Goal: Task Accomplishment & Management: Manage account settings

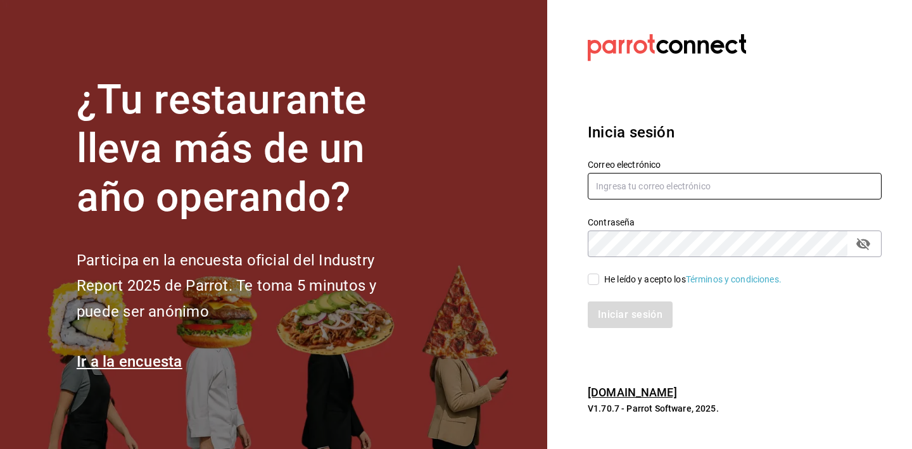
click at [659, 177] on input "text" at bounding box center [735, 186] width 294 height 27
type input "taqueriaelmexicanoax@gmail.com"
click at [642, 286] on div "Iniciar sesión" at bounding box center [726, 307] width 309 height 42
click at [645, 282] on div "He leído y acepto los Términos y condiciones." at bounding box center [692, 279] width 177 height 13
click at [599, 282] on input "He leído y acepto los Términos y condiciones." at bounding box center [593, 278] width 11 height 11
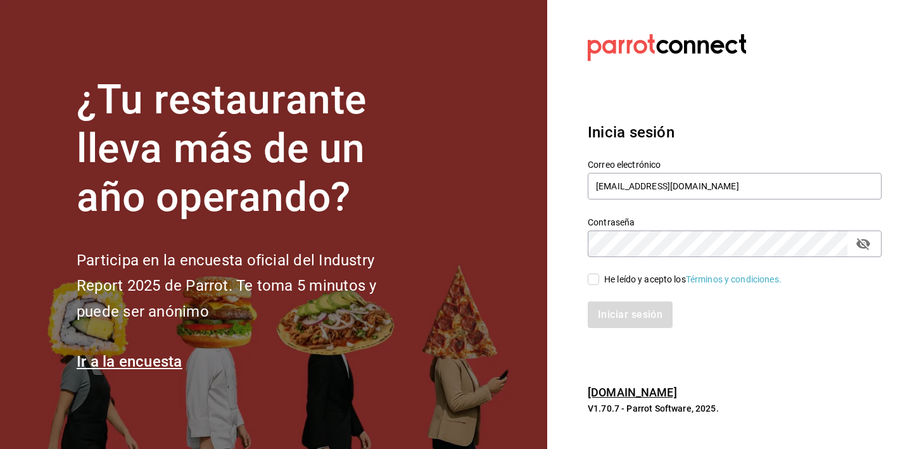
checkbox input "true"
click at [640, 322] on button "Iniciar sesión" at bounding box center [631, 314] width 86 height 27
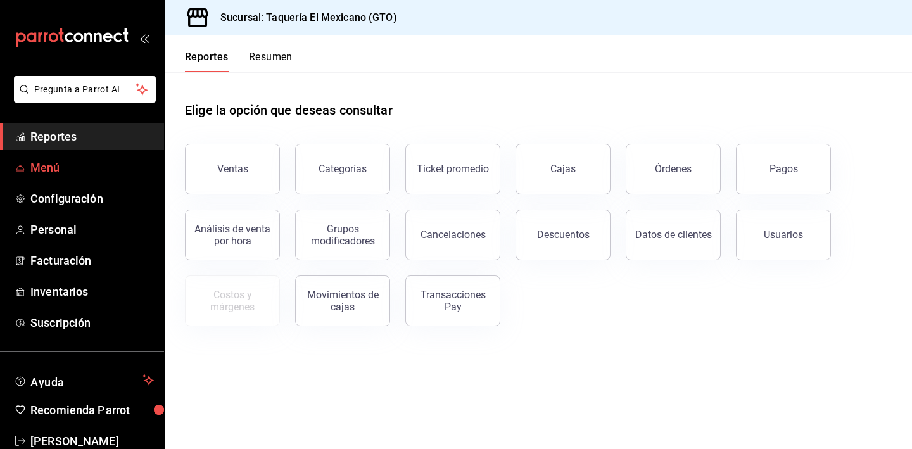
click at [106, 171] on span "Menú" at bounding box center [91, 167] width 123 height 17
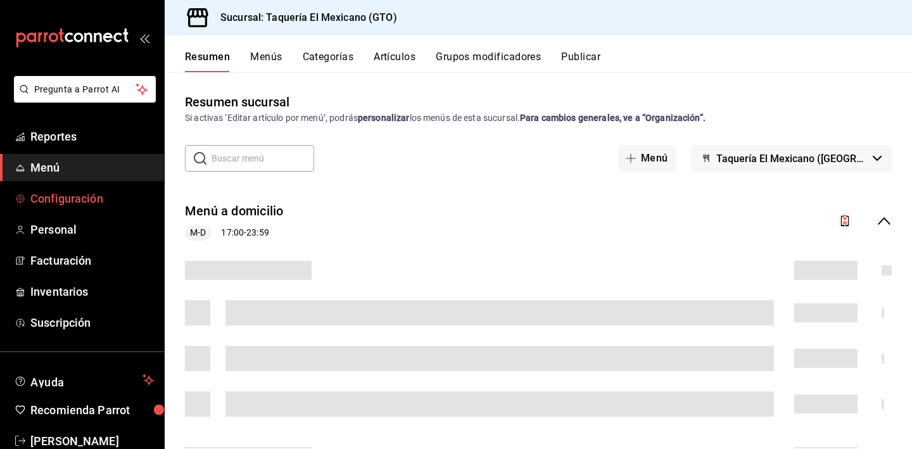
click at [103, 187] on link "Configuración" at bounding box center [82, 198] width 164 height 27
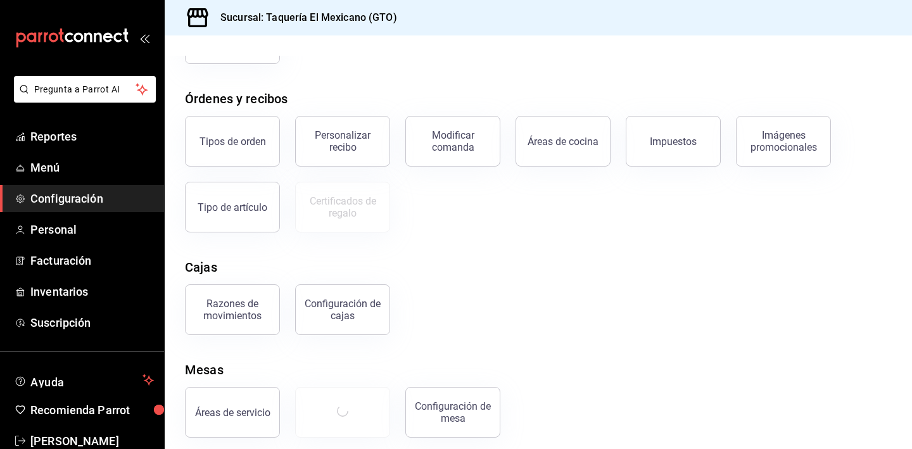
scroll to position [193, 0]
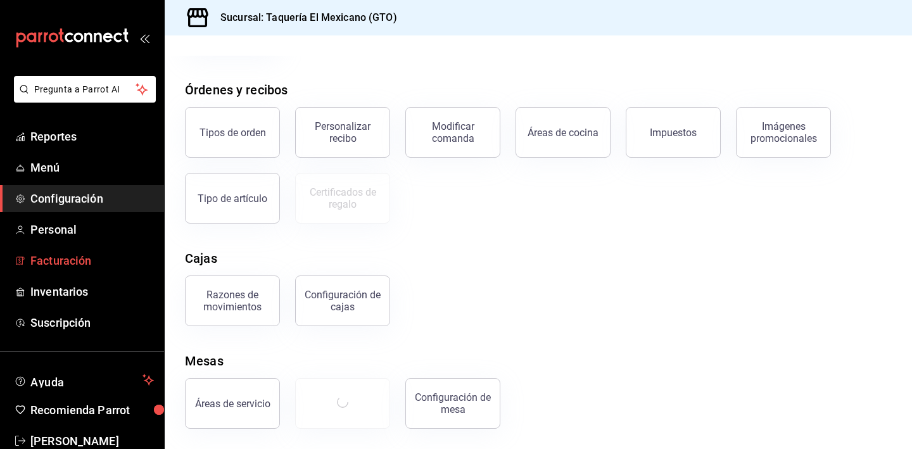
click at [96, 255] on span "Facturación" at bounding box center [91, 260] width 123 height 17
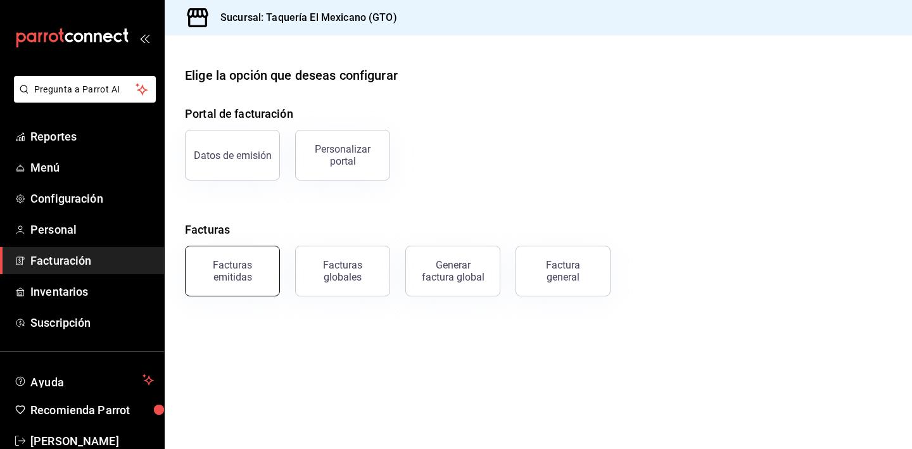
click at [237, 267] on div "Facturas emitidas" at bounding box center [232, 271] width 79 height 24
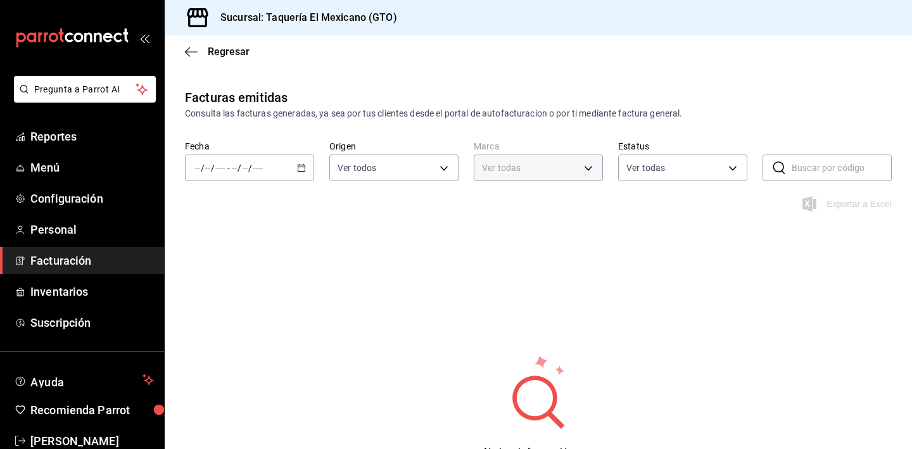
type input "50c3a26e-f452-4de6-9f1d-551e670b8464"
click at [268, 160] on div "/ / - / /" at bounding box center [249, 167] width 129 height 27
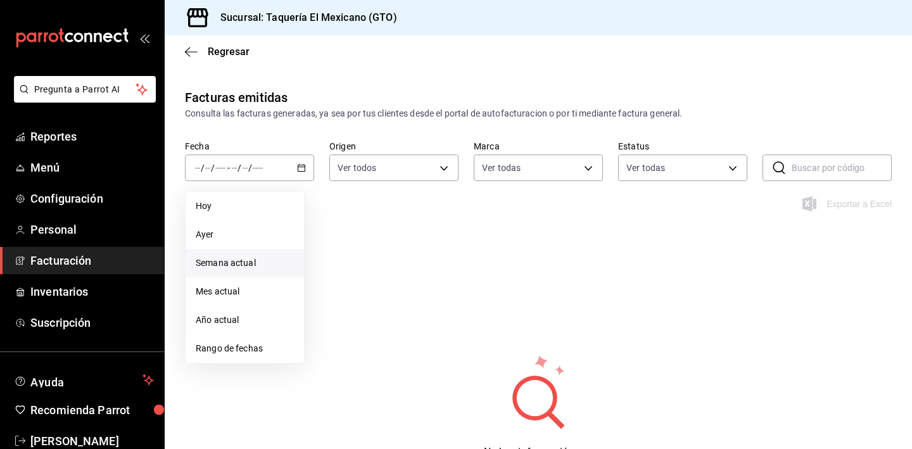
click at [237, 253] on li "Semana actual" at bounding box center [244, 263] width 118 height 28
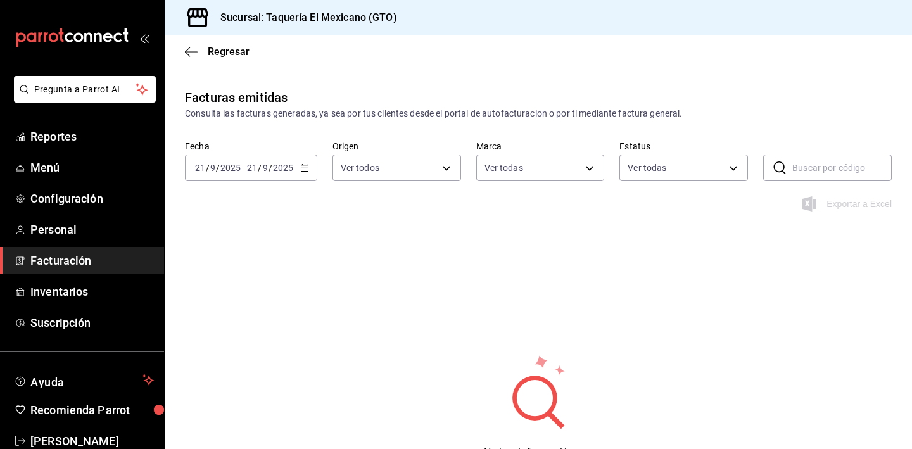
click at [285, 185] on div "Fecha [DATE] [DATE] - [DATE] [DATE] Origen Ver todos ORDER_INVOICE,GENERAL_INVO…" at bounding box center [538, 169] width 747 height 56
click at [285, 173] on div "[DATE] [DATE] - [DATE] [DATE]" at bounding box center [251, 167] width 132 height 27
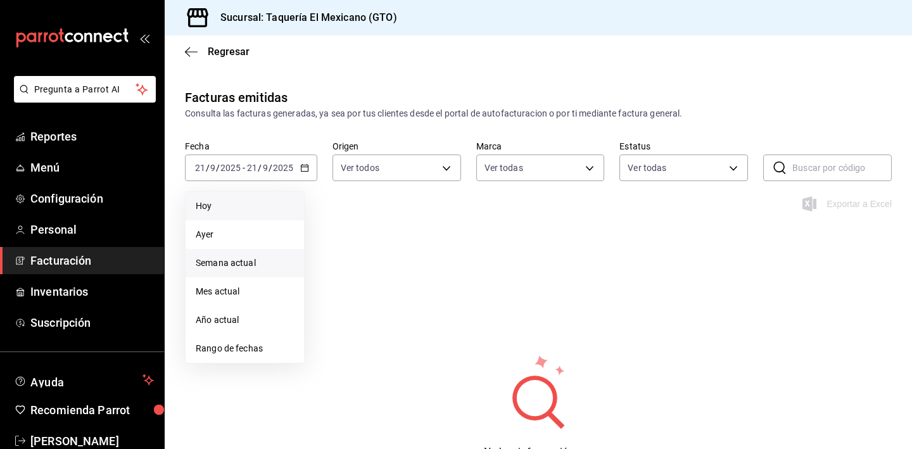
click at [275, 206] on span "Hoy" at bounding box center [245, 205] width 98 height 13
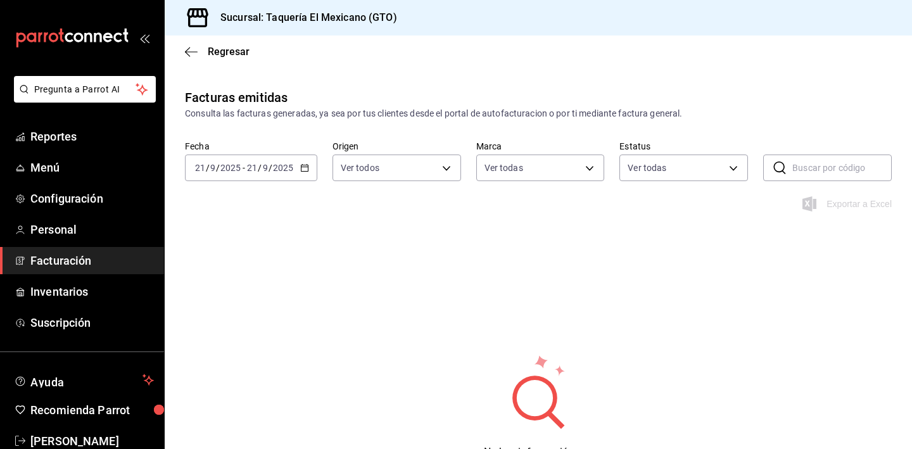
click at [277, 170] on input "2025" at bounding box center [283, 168] width 22 height 10
click at [249, 281] on li "Mes actual" at bounding box center [244, 291] width 118 height 28
